Goal: Task Accomplishment & Management: Complete application form

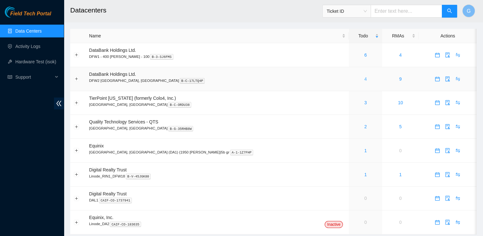
click at [364, 80] on link "4" at bounding box center [365, 78] width 3 height 5
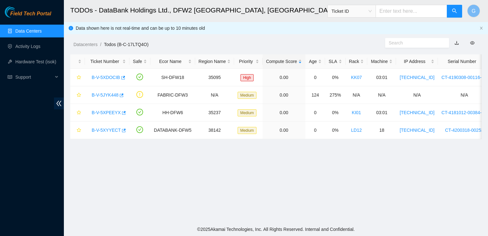
click at [26, 30] on link "Data Centers" at bounding box center [28, 30] width 26 height 5
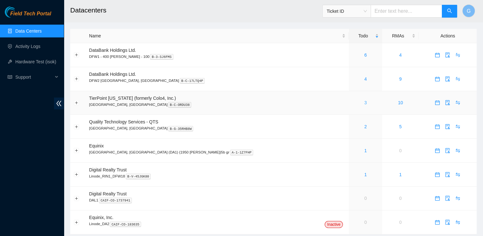
click at [364, 104] on link "3" at bounding box center [365, 102] width 3 height 5
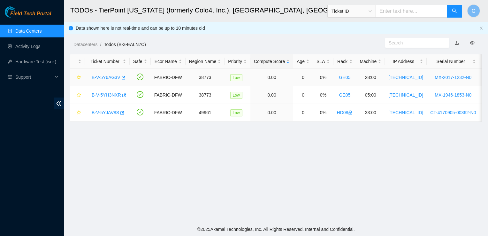
click at [111, 77] on link "B-V-5Y6AG3V" at bounding box center [106, 77] width 29 height 5
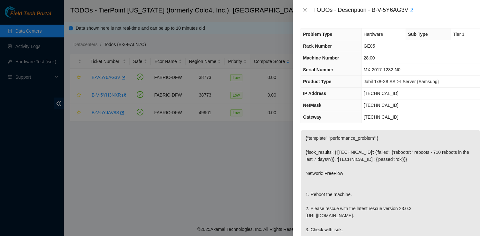
click at [303, 19] on div "TODOs - Description - B-V-5Y6AG3V" at bounding box center [390, 10] width 195 height 20
click at [307, 11] on icon "close" at bounding box center [304, 10] width 5 height 5
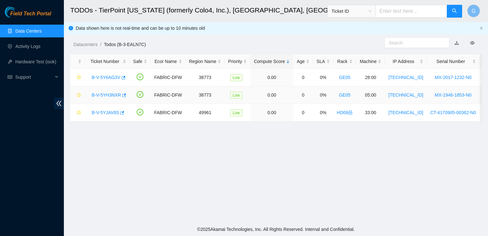
click at [110, 93] on link "B-V-5YH3NXR" at bounding box center [106, 94] width 29 height 5
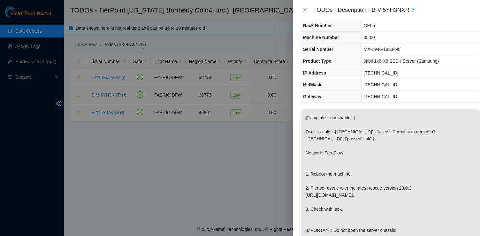
scroll to position [19, 0]
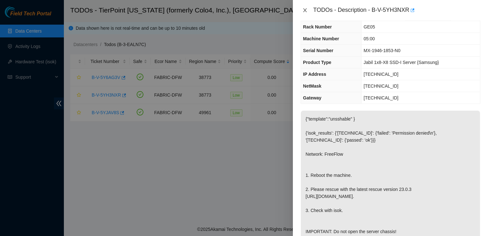
click at [305, 8] on icon "close" at bounding box center [304, 10] width 5 height 5
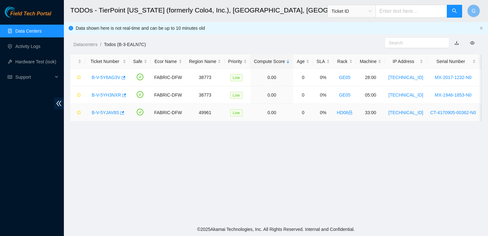
click at [101, 110] on link "B-V-5YJAV8S" at bounding box center [105, 112] width 27 height 5
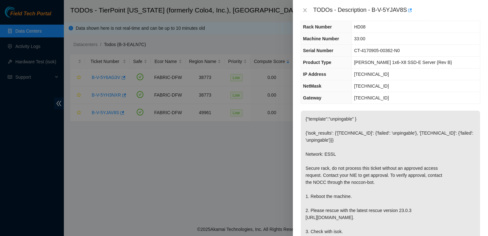
click at [107, 76] on div at bounding box center [244, 118] width 488 height 236
click at [307, 8] on icon "close" at bounding box center [304, 10] width 5 height 5
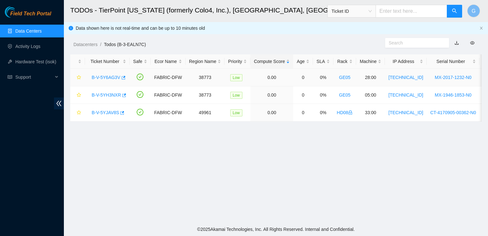
click at [109, 80] on link "B-V-5Y6AG3V" at bounding box center [106, 77] width 29 height 5
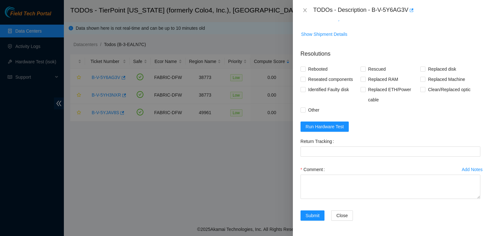
scroll to position [267, 0]
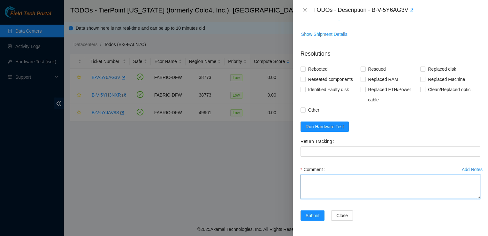
click at [342, 181] on textarea "Comment" at bounding box center [391, 186] width 180 height 24
type textarea "r"
click at [306, 182] on textarea "verified SN. Rebooted server. Rescued" at bounding box center [391, 186] width 180 height 24
click at [383, 182] on textarea "Verified SN. Rebooted server. Rescued" at bounding box center [391, 186] width 180 height 24
type textarea "Verified SN. Rebooted server. Rescued"
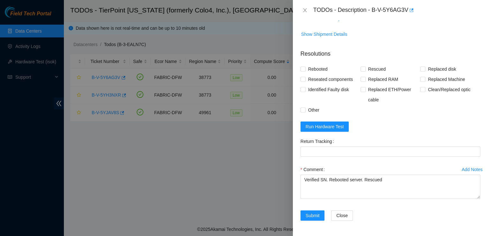
scroll to position [257, 0]
click at [324, 130] on span "Run Hardware Test" at bounding box center [325, 126] width 38 height 7
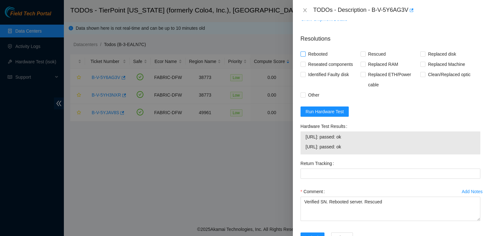
scroll to position [270, 0]
click at [318, 100] on span "Other" at bounding box center [314, 94] width 16 height 10
click at [305, 96] on input "Other" at bounding box center [303, 94] width 4 height 4
checkbox input "true"
drag, startPoint x: 365, startPoint y: 150, endPoint x: 311, endPoint y: 144, distance: 54.0
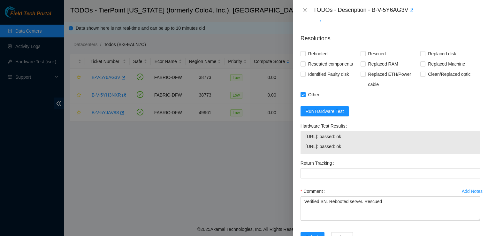
click at [311, 144] on div "23.47.53.122: passed: ok 23.47.53.123: passed: ok" at bounding box center [391, 142] width 180 height 23
copy div "23.47.53.122: passed: ok"
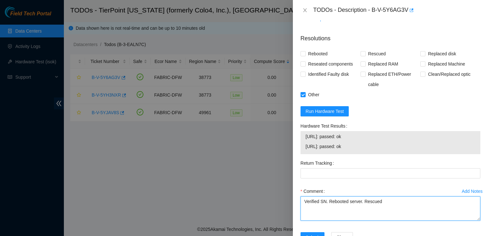
click at [405, 211] on textarea "Verified SN. Rebooted server. Rescued" at bounding box center [391, 208] width 180 height 24
paste textarea "23.47.53.122: passed: ok"
type textarea "Verified SN. Rebooted server. Rescued and reconfigured. Isok 23.47.53.122: pass…"
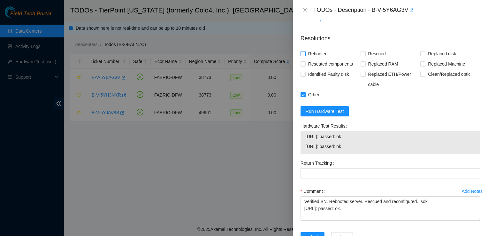
click at [302, 56] on input "Rebooted" at bounding box center [303, 53] width 4 height 4
checkbox input "true"
click at [361, 56] on input "Rescued" at bounding box center [363, 53] width 4 height 4
checkbox input "true"
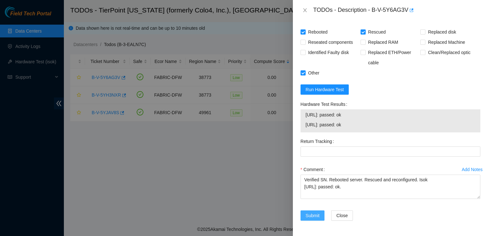
click at [316, 217] on span "Submit" at bounding box center [313, 215] width 14 height 7
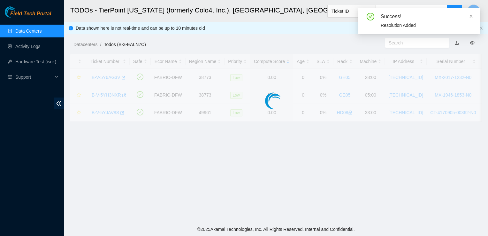
scroll to position [181, 0]
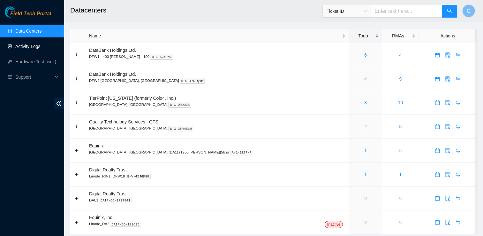
click at [31, 44] on link "Activity Logs" at bounding box center [27, 46] width 25 height 5
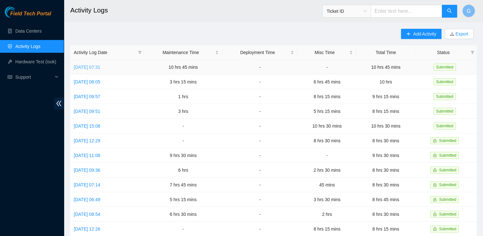
click at [98, 66] on link "Mon, 13 Oct 2025 07:31" at bounding box center [87, 67] width 27 height 5
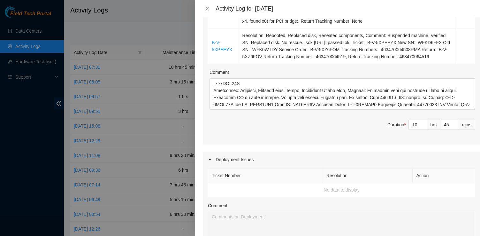
scroll to position [397, 0]
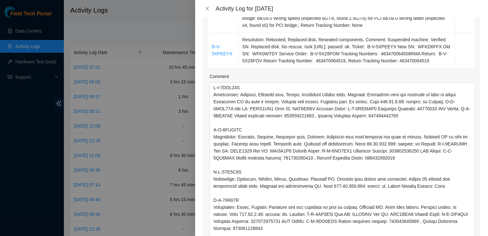
drag, startPoint x: 469, startPoint y: 110, endPoint x: 489, endPoint y: 252, distance: 142.9
click at [488, 235] on html "Field Tech Portal Data Centers Activity Logs Hardware Test (isok) Support Activ…" at bounding box center [244, 118] width 488 height 236
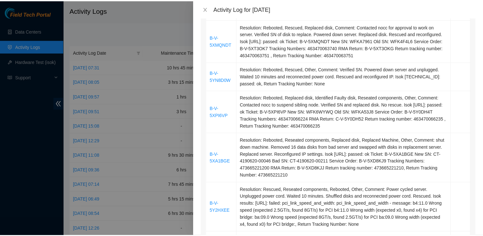
scroll to position [197, 0]
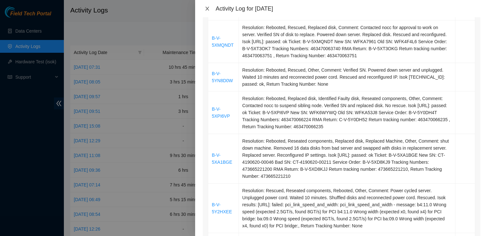
click at [208, 7] on icon "close" at bounding box center [207, 8] width 5 height 5
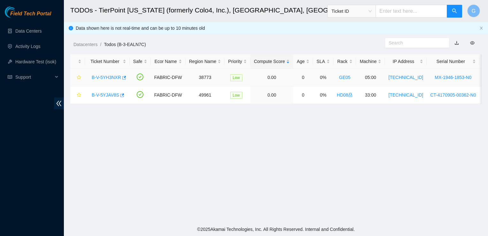
click at [113, 78] on link "B-V-5YH3NXR" at bounding box center [106, 77] width 29 height 5
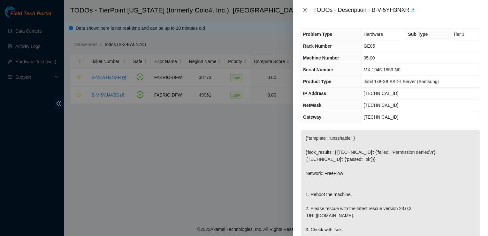
click at [302, 9] on button "Close" at bounding box center [305, 10] width 9 height 6
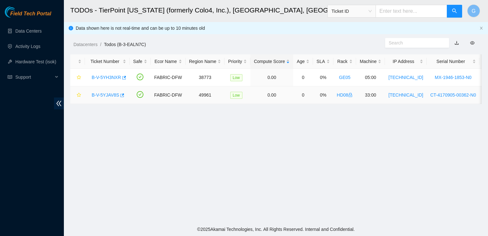
click at [101, 94] on link "B-V-5YJAV8S" at bounding box center [105, 94] width 27 height 5
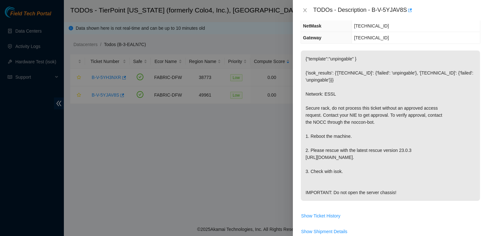
scroll to position [80, 0]
click at [305, 9] on icon "close" at bounding box center [304, 10] width 5 height 5
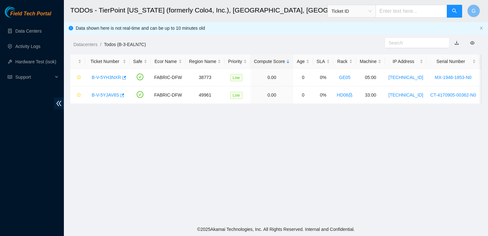
scroll to position [101, 0]
click at [26, 44] on link "Activity Logs" at bounding box center [27, 46] width 25 height 5
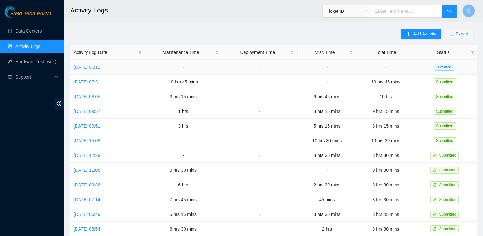
click at [100, 65] on link "Tue, 14 Oct 2025 06:12" at bounding box center [87, 67] width 27 height 5
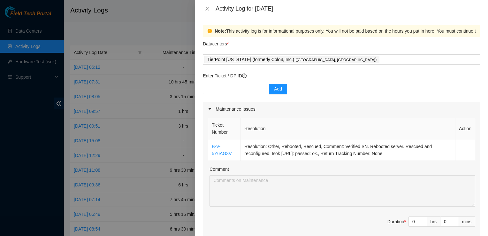
click at [30, 30] on div at bounding box center [244, 118] width 488 height 236
click at [206, 9] on icon "close" at bounding box center [207, 8] width 5 height 5
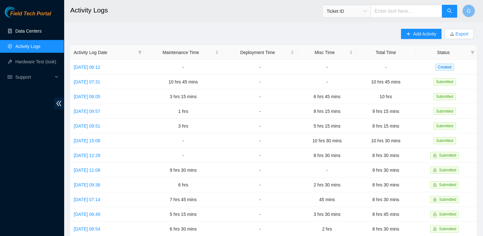
click at [42, 32] on link "Data Centers" at bounding box center [28, 30] width 26 height 5
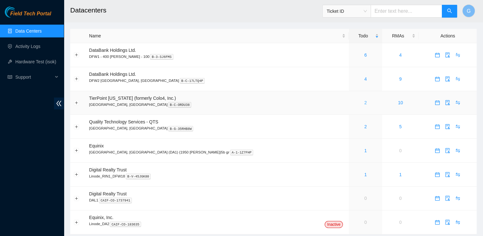
click at [364, 104] on link "2" at bounding box center [365, 102] width 3 height 5
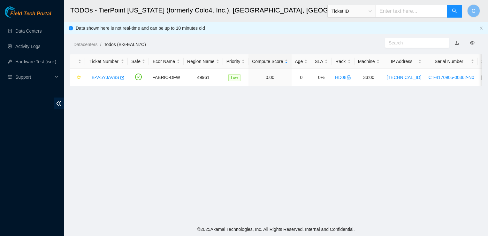
click at [409, 8] on input "text" at bounding box center [412, 11] width 72 height 13
click at [413, 15] on input "text" at bounding box center [412, 11] width 72 height 13
click at [400, 234] on footer "© 2025 Akamai Technologies, Inc. All Rights Reserved. Internal and Confidential." at bounding box center [276, 228] width 424 height 13
click at [411, 11] on input "text" at bounding box center [412, 11] width 72 height 13
paste input "B-V-5YE9DTL"
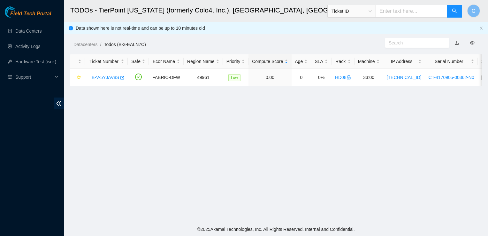
type input "B-V-5YE9DTL"
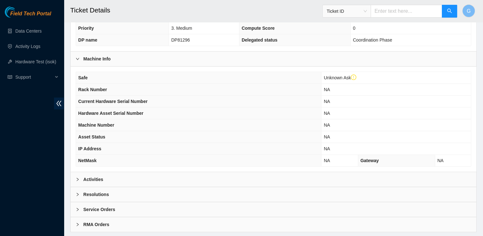
scroll to position [164, 0]
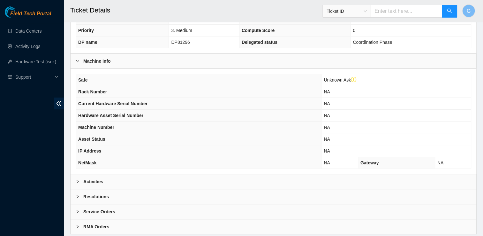
click at [78, 178] on div at bounding box center [80, 181] width 8 height 7
click at [81, 210] on div at bounding box center [80, 213] width 8 height 7
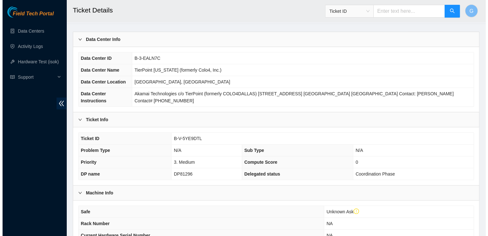
scroll to position [0, 0]
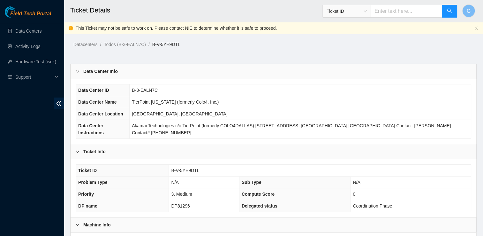
click at [371, 8] on div "Ticket ID" at bounding box center [347, 11] width 48 height 10
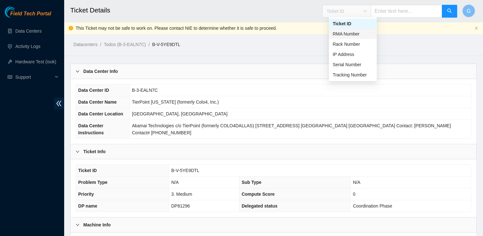
click at [359, 34] on div "RMA Number" at bounding box center [353, 33] width 40 height 7
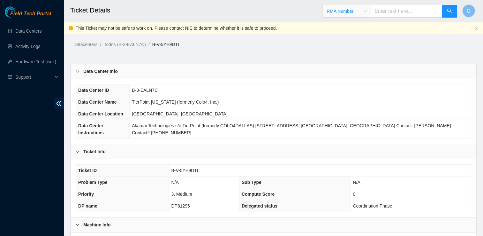
click at [393, 13] on input "text" at bounding box center [407, 11] width 72 height 13
click at [384, 3] on span "RMA Number" at bounding box center [390, 9] width 135 height 17
click at [426, 9] on input "text" at bounding box center [407, 11] width 72 height 13
paste input "B-V-5YE9DVR"
type input "B-V-5YE9DVR"
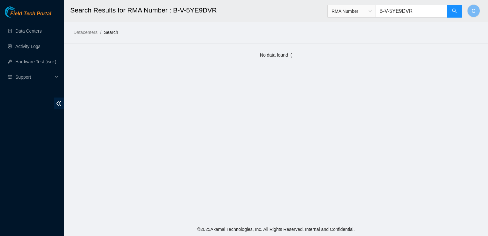
click at [332, 7] on h2 "Search Results for RMA Number : B-V-5YE9DVR" at bounding box center [236, 10] width 333 height 20
click at [391, 20] on div "RMA Number B-V-5YE9DVR" at bounding box center [394, 11] width 135 height 20
click at [401, 12] on input "B-V-5YE9DVR" at bounding box center [412, 11] width 72 height 13
drag, startPoint x: 401, startPoint y: 12, endPoint x: 403, endPoint y: 6, distance: 6.4
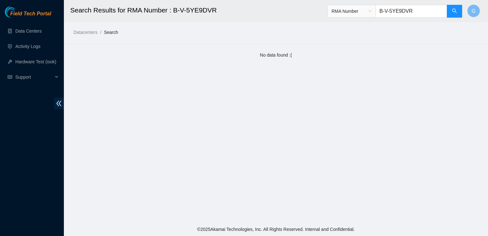
click at [403, 6] on input "B-V-5YE9DVR" at bounding box center [412, 11] width 72 height 13
paste input "WT"
type input "B-V-5YE9DWT"
click at [42, 28] on link "Data Centers" at bounding box center [28, 30] width 26 height 5
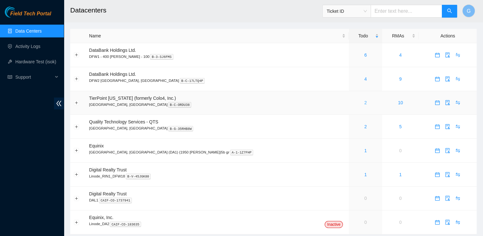
click at [364, 104] on link "2" at bounding box center [365, 102] width 3 height 5
